Goal: Task Accomplishment & Management: Use online tool/utility

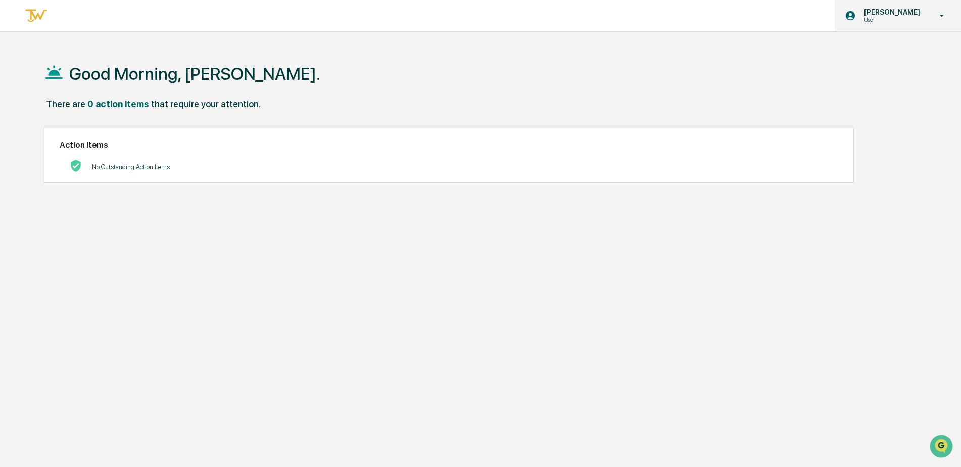
click at [911, 21] on p "User" at bounding box center [890, 19] width 69 height 7
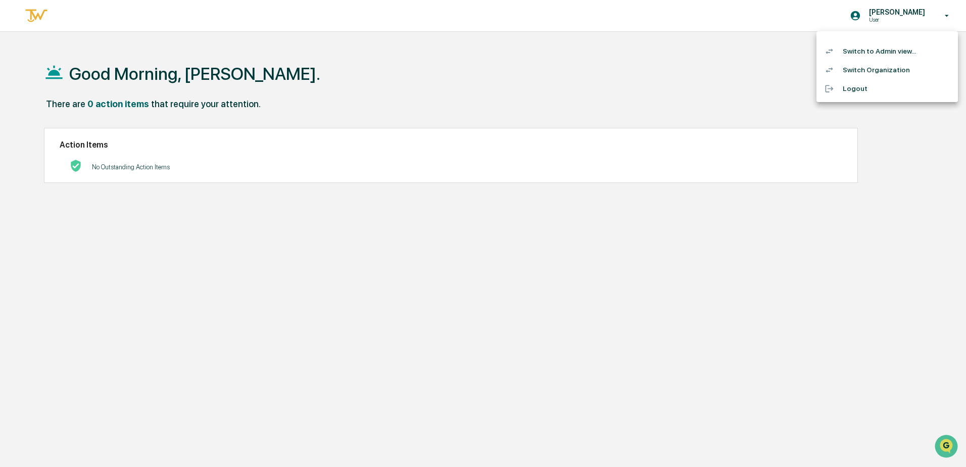
click at [887, 49] on li "Switch to Admin view..." at bounding box center [887, 51] width 141 height 19
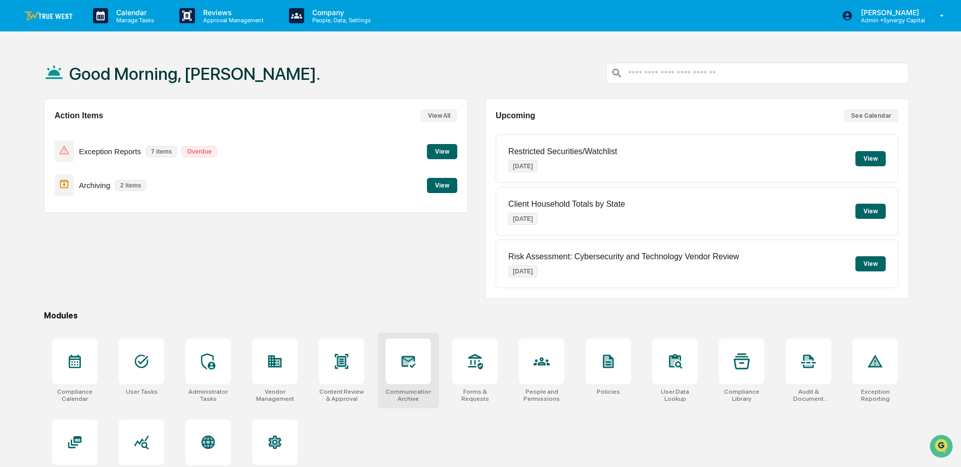
click at [406, 367] on icon at bounding box center [408, 361] width 16 height 16
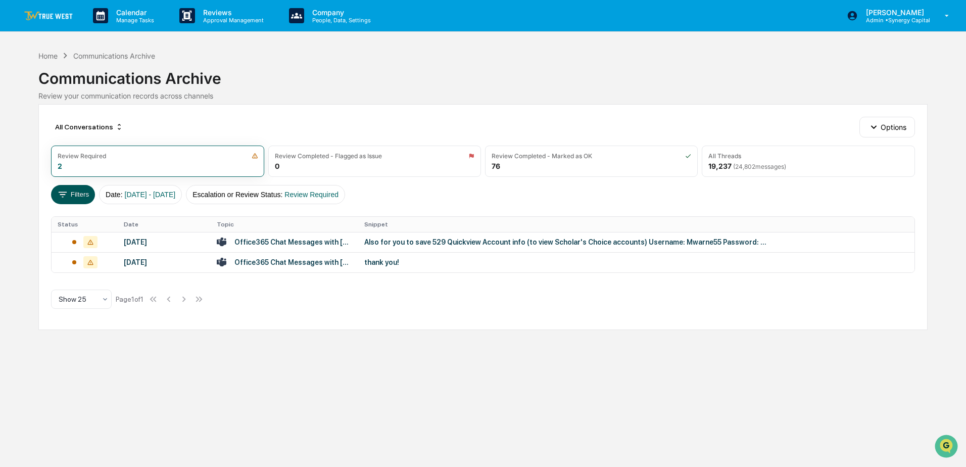
click at [81, 193] on button "Filters" at bounding box center [73, 194] width 44 height 19
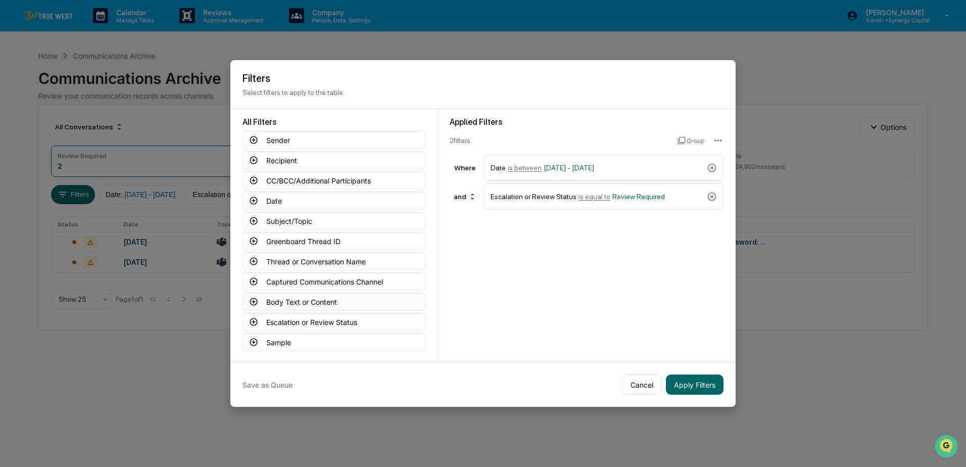
click at [278, 301] on button "Body Text or Content" at bounding box center [334, 302] width 182 height 18
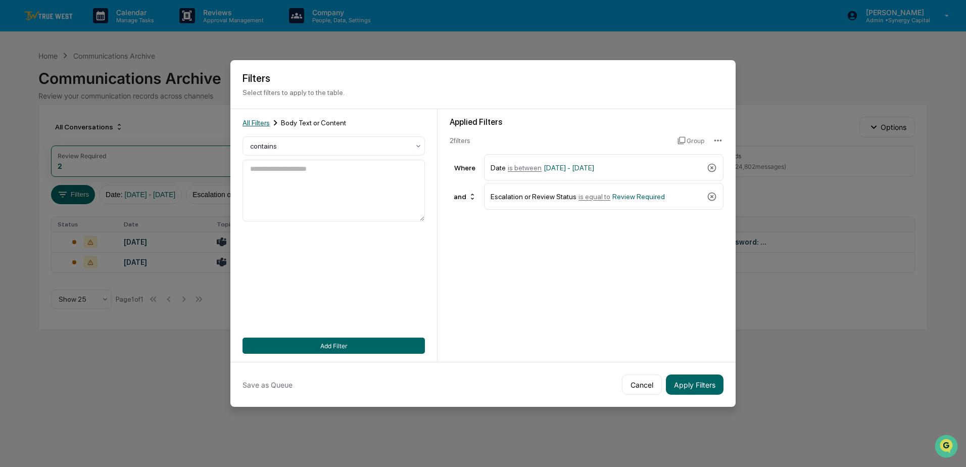
click at [250, 119] on span "All Filters" at bounding box center [256, 123] width 27 height 8
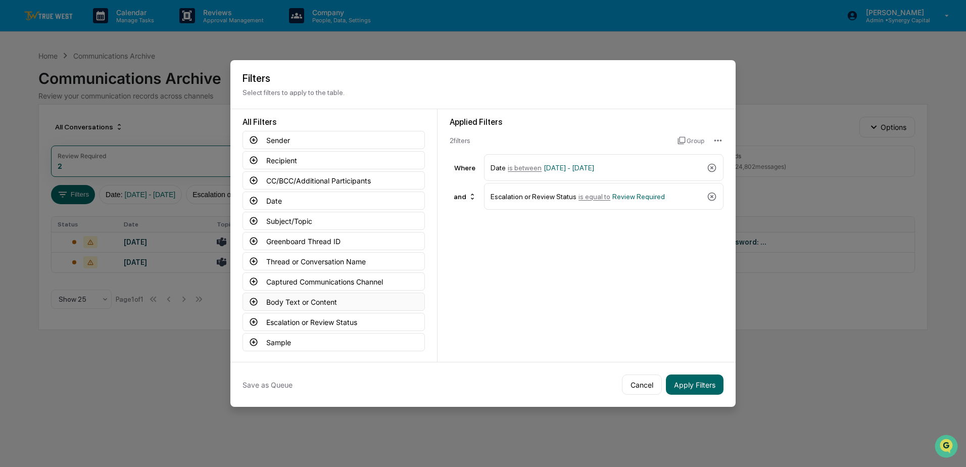
click at [250, 300] on icon at bounding box center [253, 301] width 9 height 9
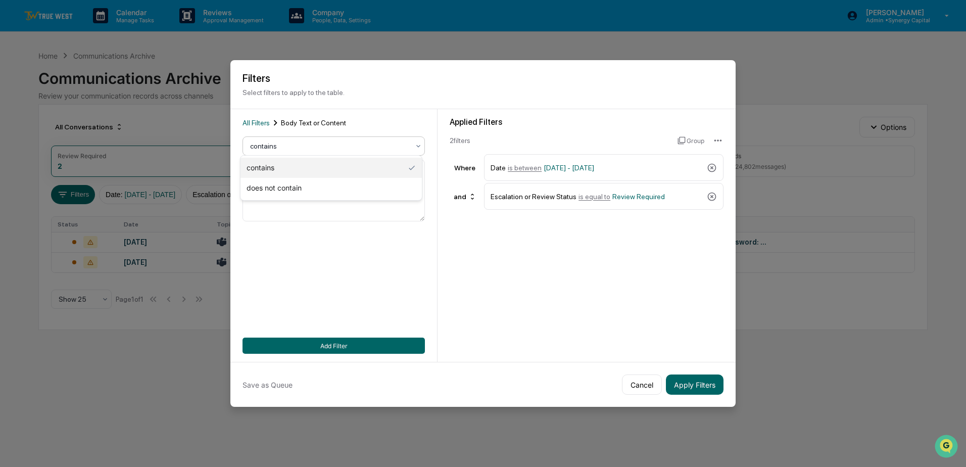
click at [313, 143] on div at bounding box center [329, 146] width 159 height 10
click at [690, 385] on button "Apply Filters" at bounding box center [695, 384] width 58 height 20
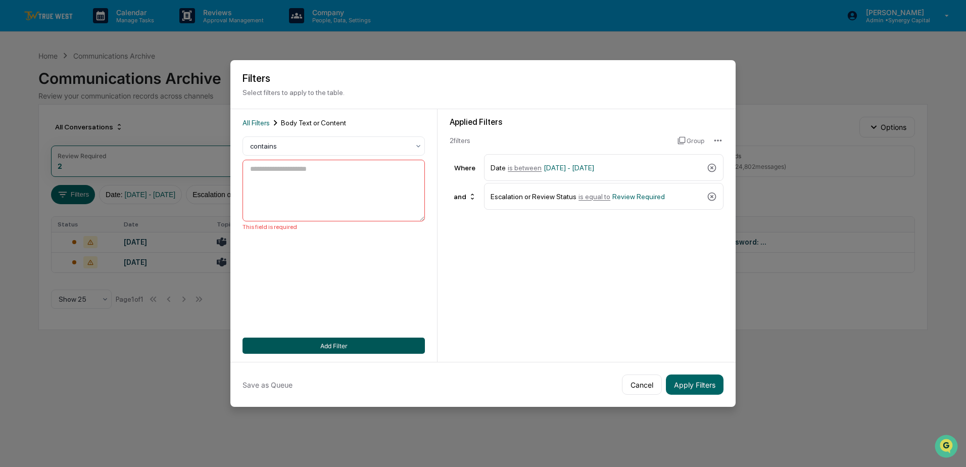
click at [308, 342] on button "Add Filter" at bounding box center [334, 346] width 182 height 16
click at [273, 171] on textarea at bounding box center [334, 191] width 182 height 62
click at [249, 119] on span "All Filters" at bounding box center [256, 123] width 27 height 8
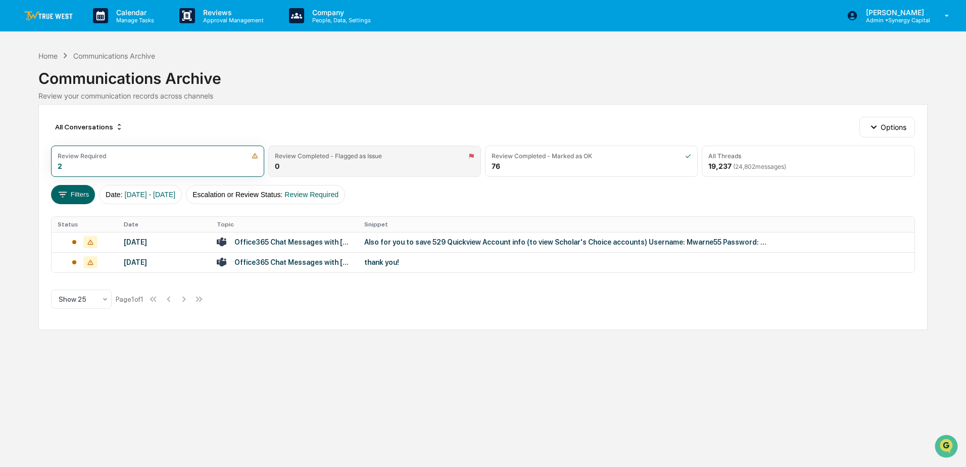
click at [343, 169] on div "Review Completed - Flagged as Issue 0" at bounding box center [374, 161] width 213 height 31
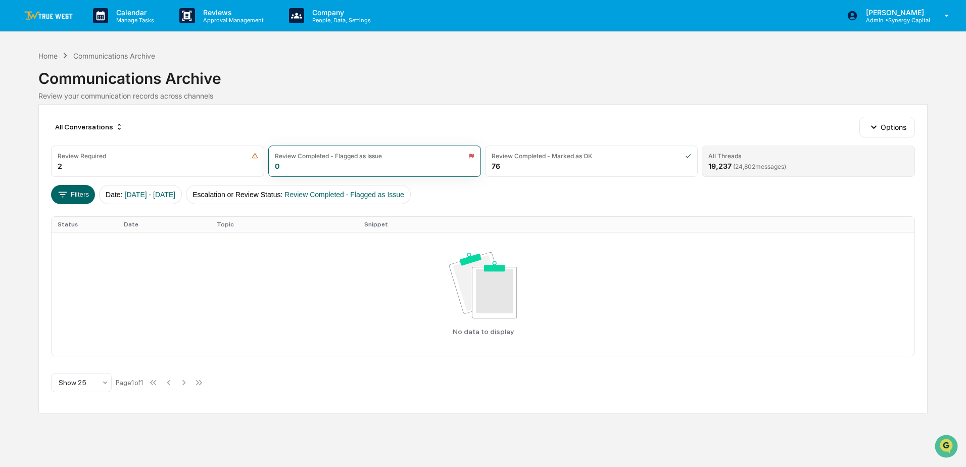
click at [796, 158] on div "All Threads" at bounding box center [808, 156] width 200 height 8
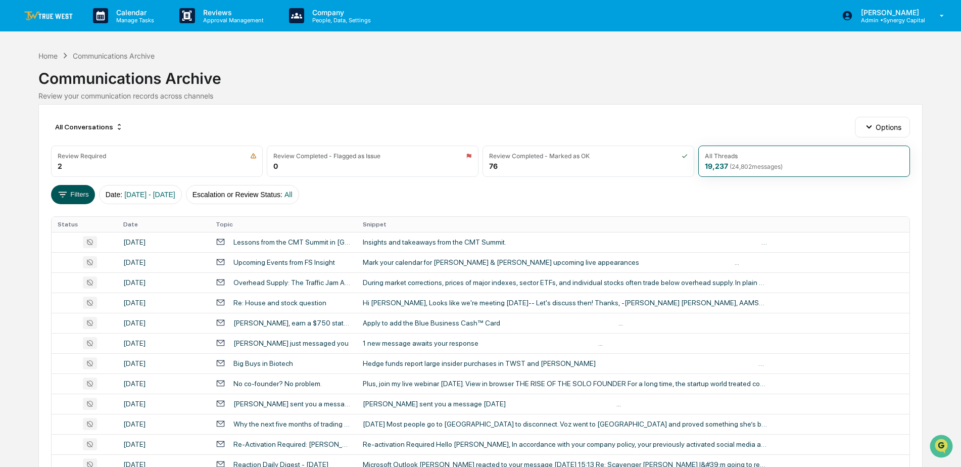
click at [76, 195] on button "Filters" at bounding box center [73, 194] width 44 height 19
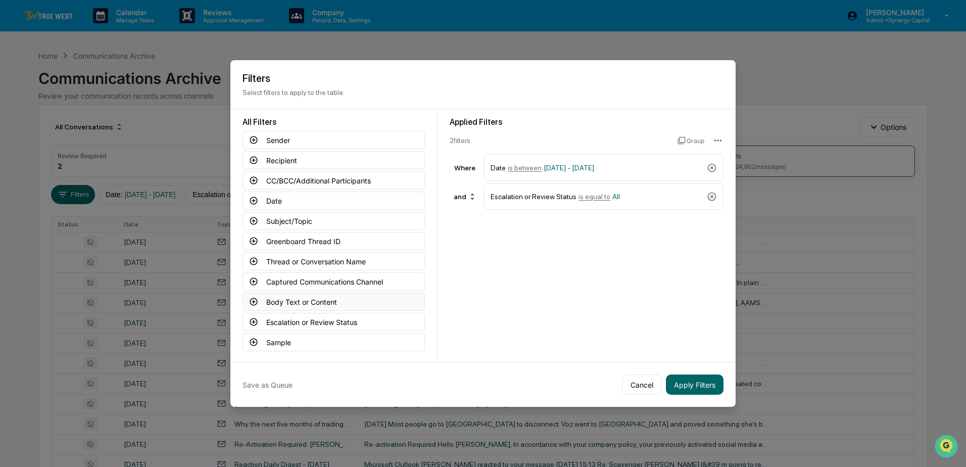
click at [269, 298] on button "Body Text or Content" at bounding box center [334, 302] width 182 height 18
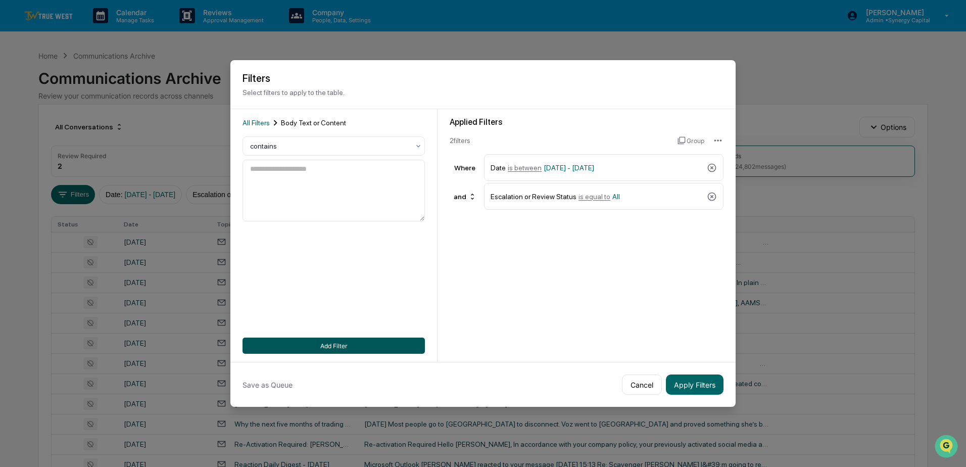
click at [328, 340] on button "Add Filter" at bounding box center [334, 346] width 182 height 16
click at [650, 377] on button "Cancel" at bounding box center [642, 384] width 40 height 20
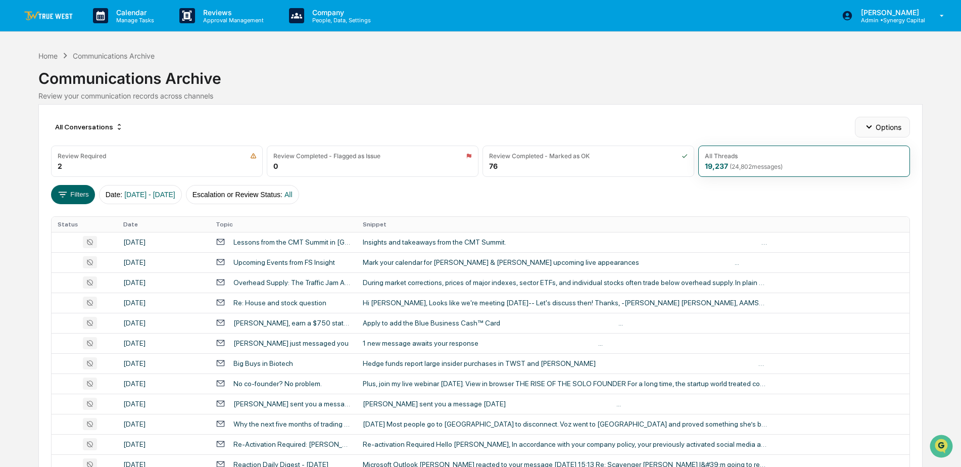
click at [876, 131] on button "Options" at bounding box center [882, 127] width 55 height 20
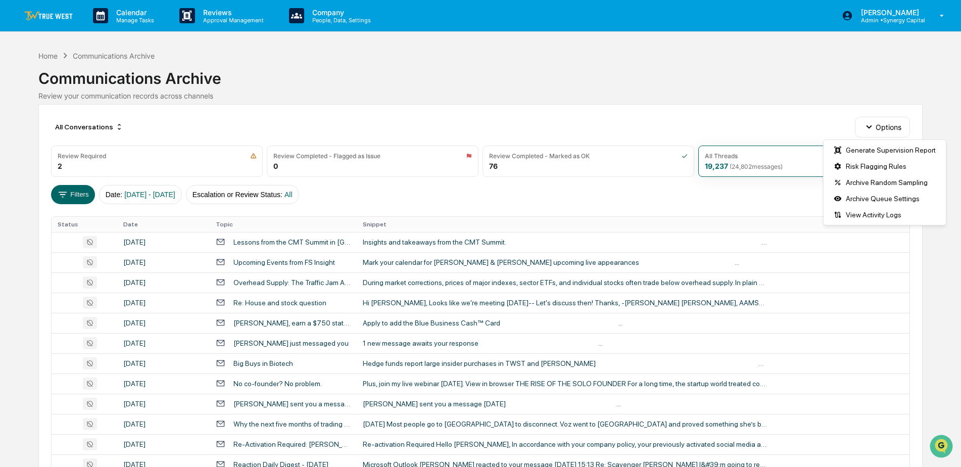
click at [771, 193] on div "Filters Date : [DATE] - [DATE] Escalation or Review Status : All" at bounding box center [480, 194] width 859 height 19
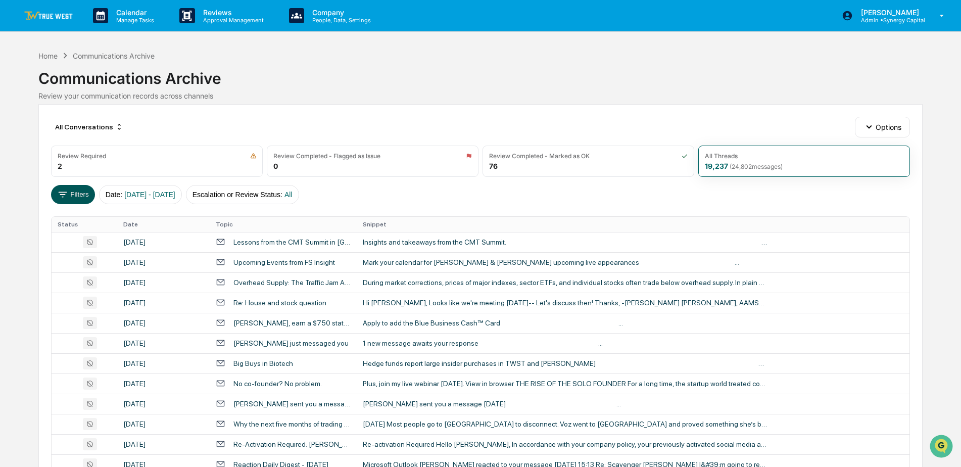
click at [77, 198] on button "Filters" at bounding box center [73, 194] width 44 height 19
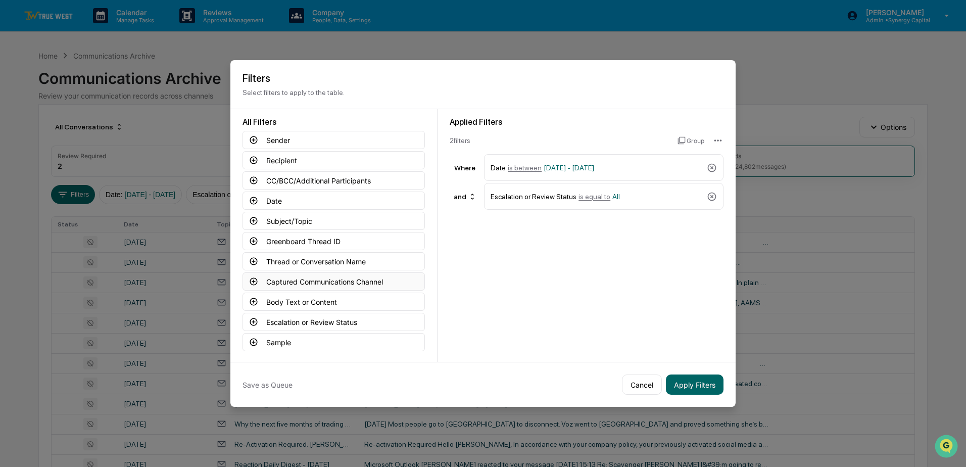
click at [286, 279] on button "Captured Communications Channel" at bounding box center [334, 281] width 182 height 18
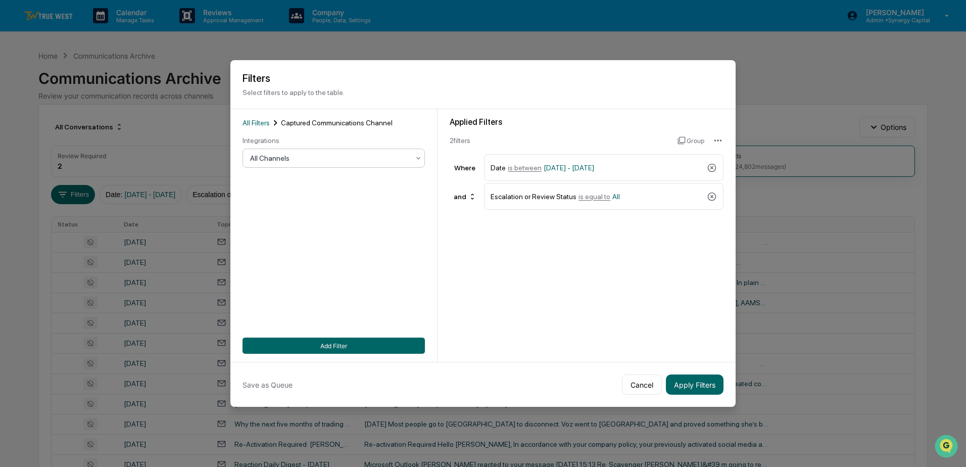
click at [281, 153] on div at bounding box center [329, 158] width 159 height 10
click at [276, 300] on div "RingCentral SMS" at bounding box center [331, 301] width 181 height 20
click at [326, 343] on button "Add Filter" at bounding box center [334, 346] width 182 height 16
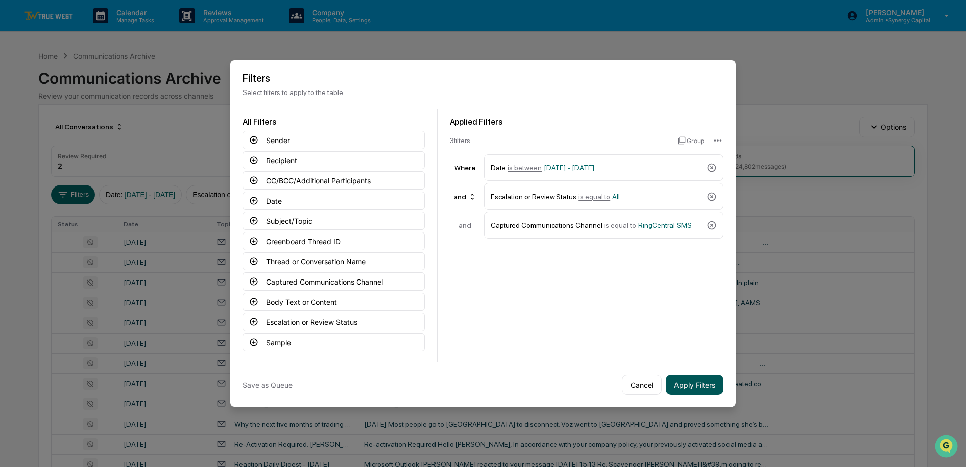
click at [681, 382] on button "Apply Filters" at bounding box center [695, 384] width 58 height 20
